Goal: Task Accomplishment & Management: Manage account settings

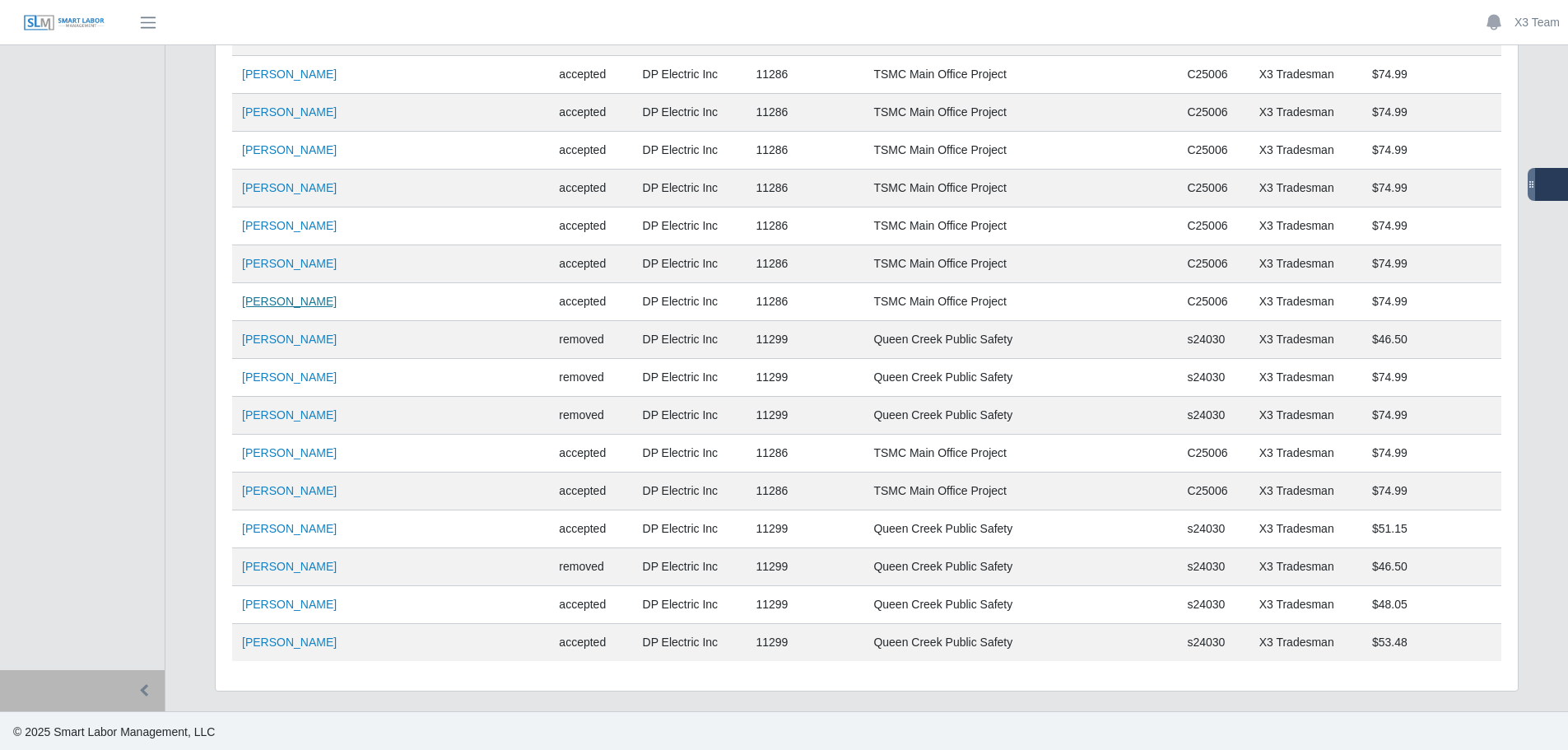
scroll to position [6283, 0]
click at [302, 608] on link "Francisco Ramirez" at bounding box center [289, 601] width 94 height 13
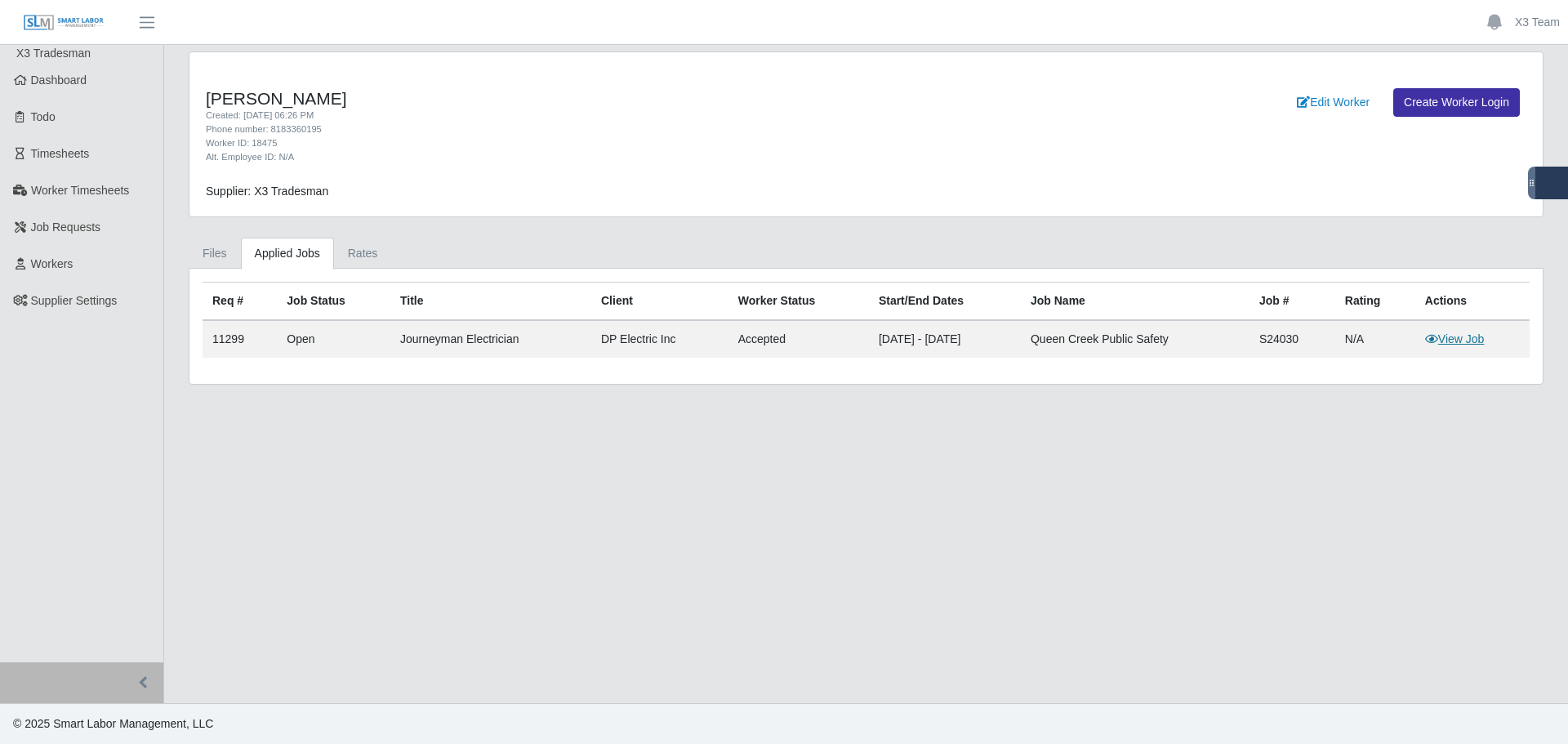
click at [1472, 342] on link "View Job" at bounding box center [1455, 339] width 60 height 13
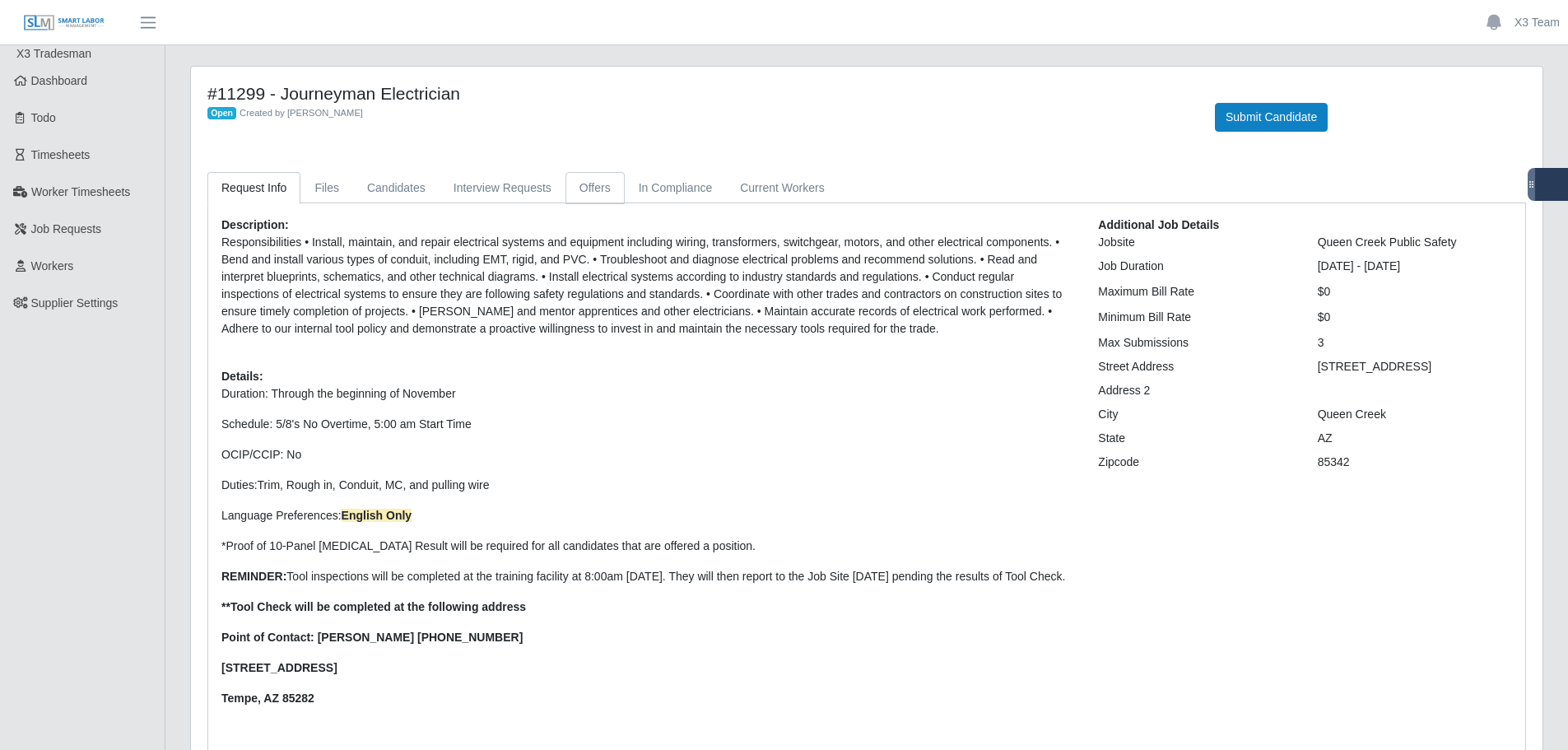
click at [572, 184] on link "Offers" at bounding box center [595, 188] width 59 height 32
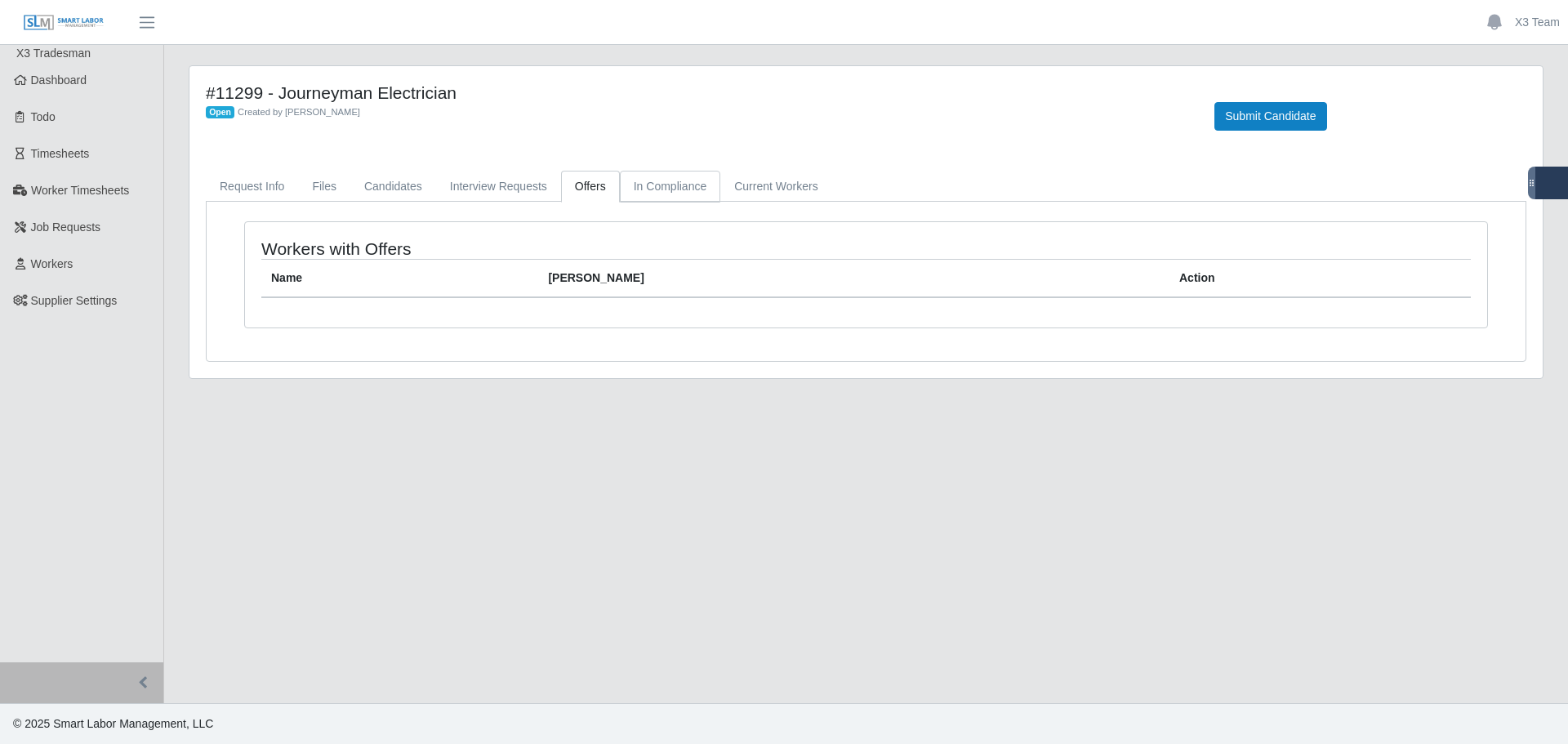
click at [655, 184] on link "In Compliance" at bounding box center [671, 186] width 102 height 32
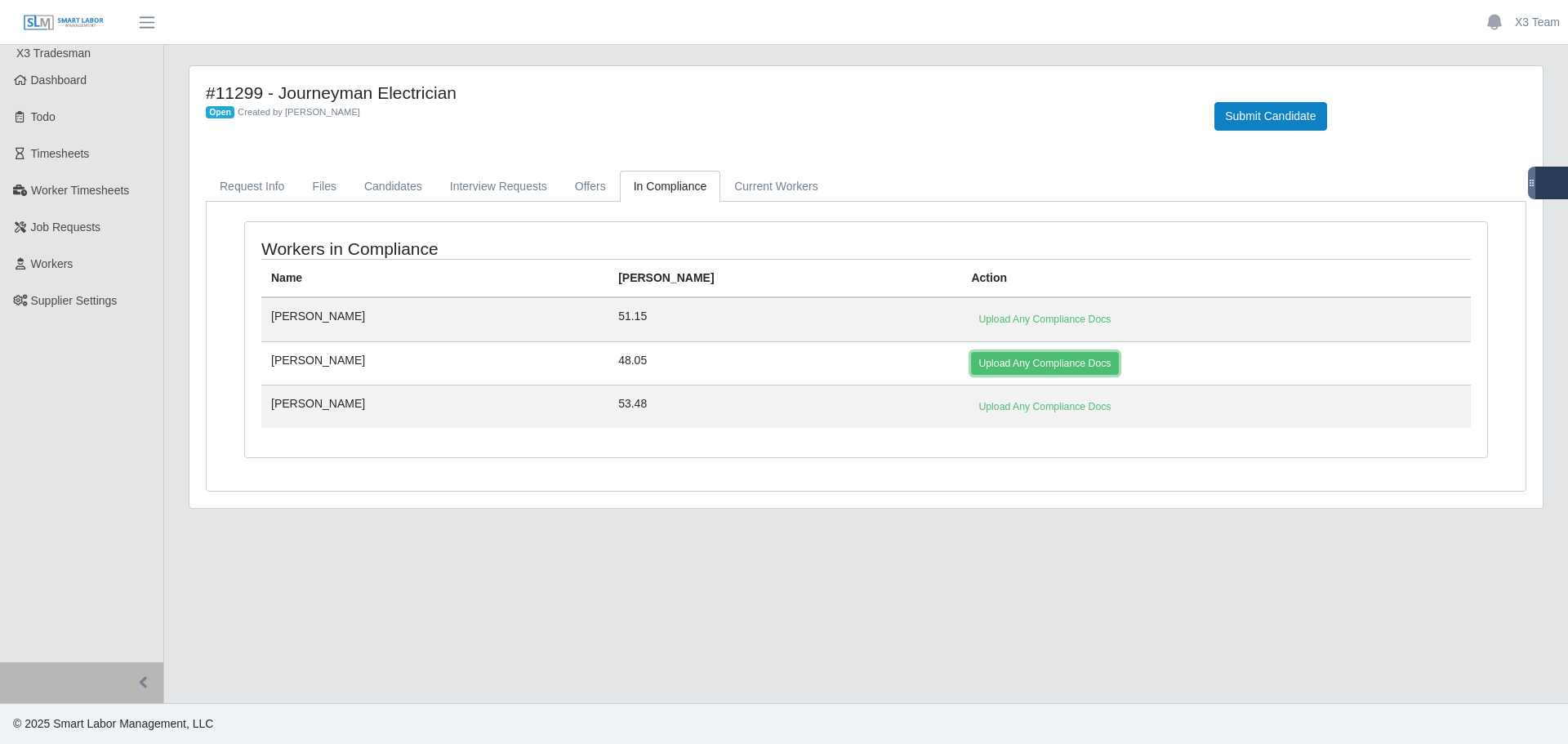
click at [971, 361] on link "Upload Any Compliance Docs" at bounding box center [1045, 363] width 147 height 22
